Goal: Book appointment/travel/reservation

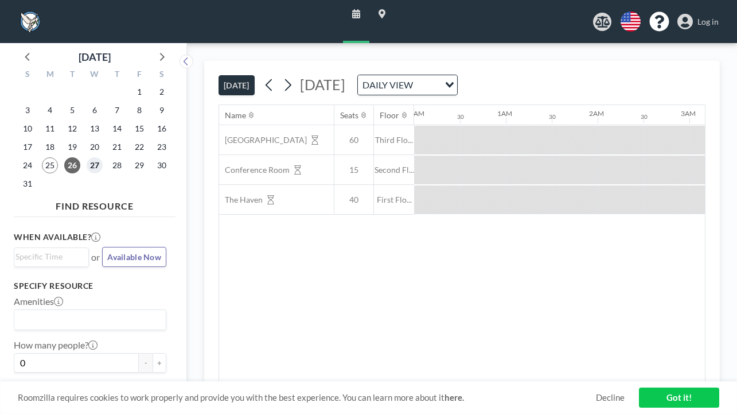
click at [87, 157] on span "27" at bounding box center [95, 165] width 16 height 16
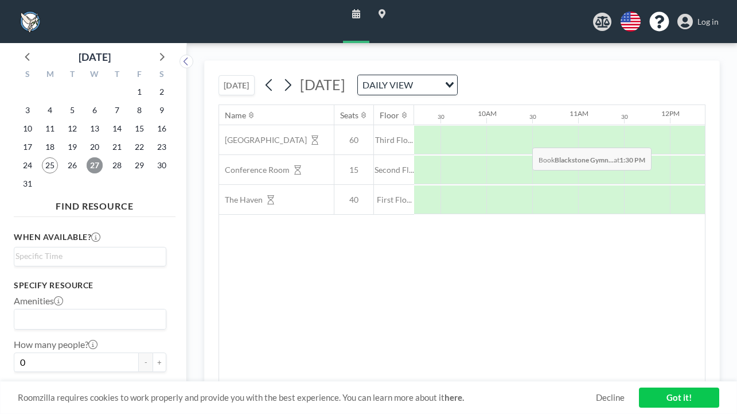
scroll to position [0, 848]
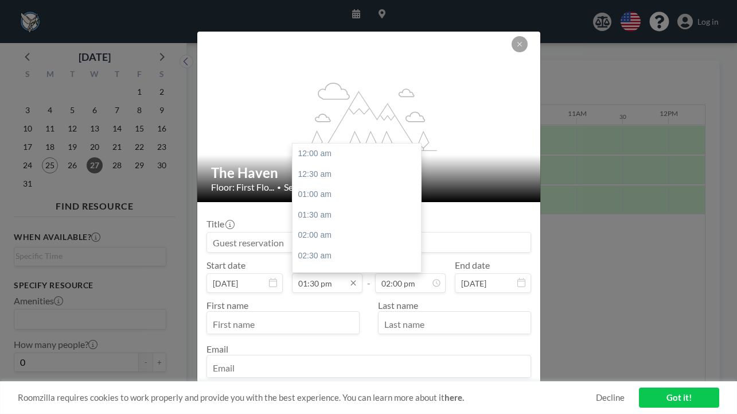
scroll to position [480, 0]
click at [339, 273] on input "01:30 pm" at bounding box center [327, 283] width 71 height 20
click at [334, 282] on div "02:00 pm" at bounding box center [357, 292] width 129 height 21
type input "02:00 pm"
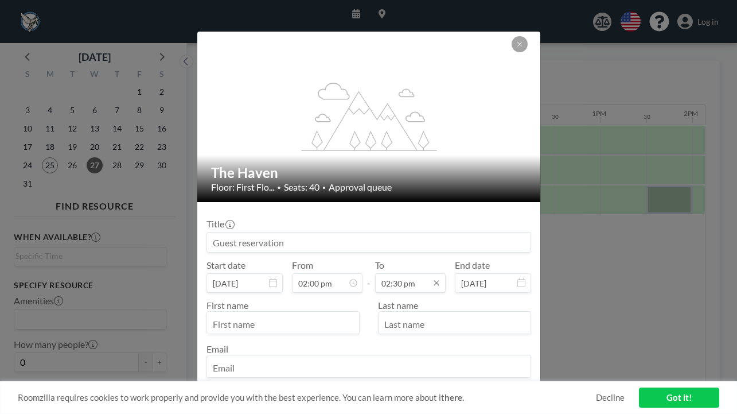
scroll to position [516, 0]
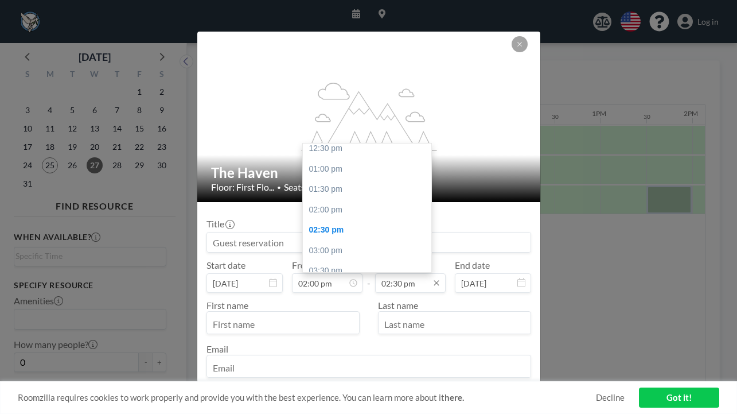
click at [393, 273] on input "02:30 pm" at bounding box center [410, 283] width 71 height 20
click at [326, 240] on div "03:00 pm" at bounding box center [367, 250] width 129 height 21
type input "03:00 pm"
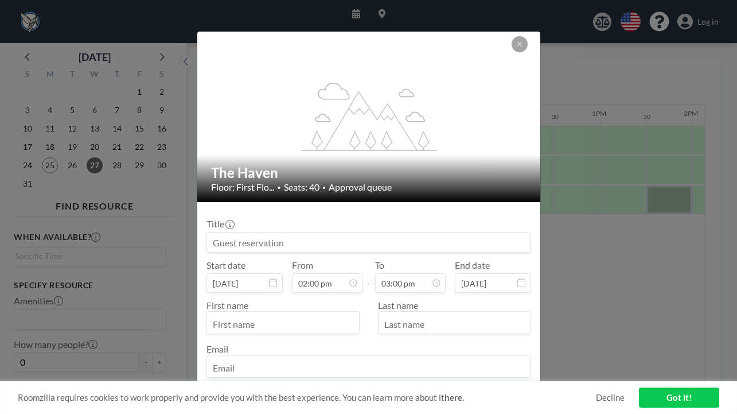
scroll to position [534, 0]
click at [393, 232] on input at bounding box center [369, 242] width 324 height 20
type input "Arts of Life"
type input "[PERSON_NAME]"
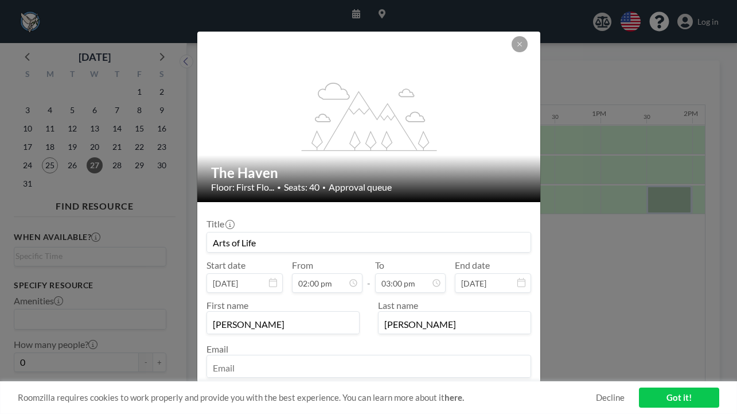
click at [411, 355] on div at bounding box center [369, 366] width 325 height 23
type input "[EMAIL_ADDRESS][DOMAIN_NAME]"
click at [459, 391] on button "BOOKING REQUEST" at bounding box center [487, 401] width 88 height 20
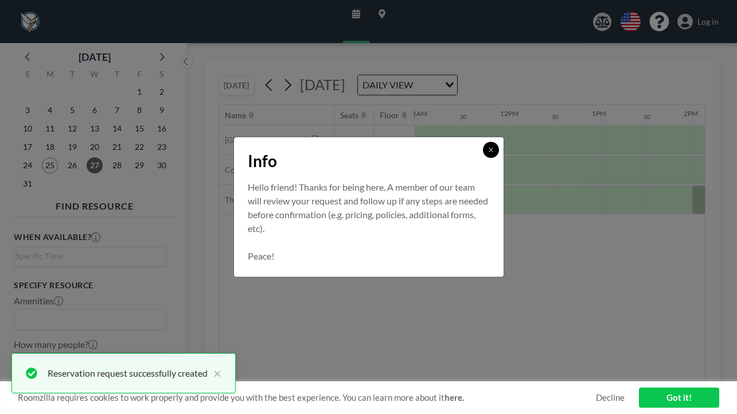
click at [488, 153] on icon at bounding box center [491, 149] width 7 height 7
